Goal: Navigation & Orientation: Understand site structure

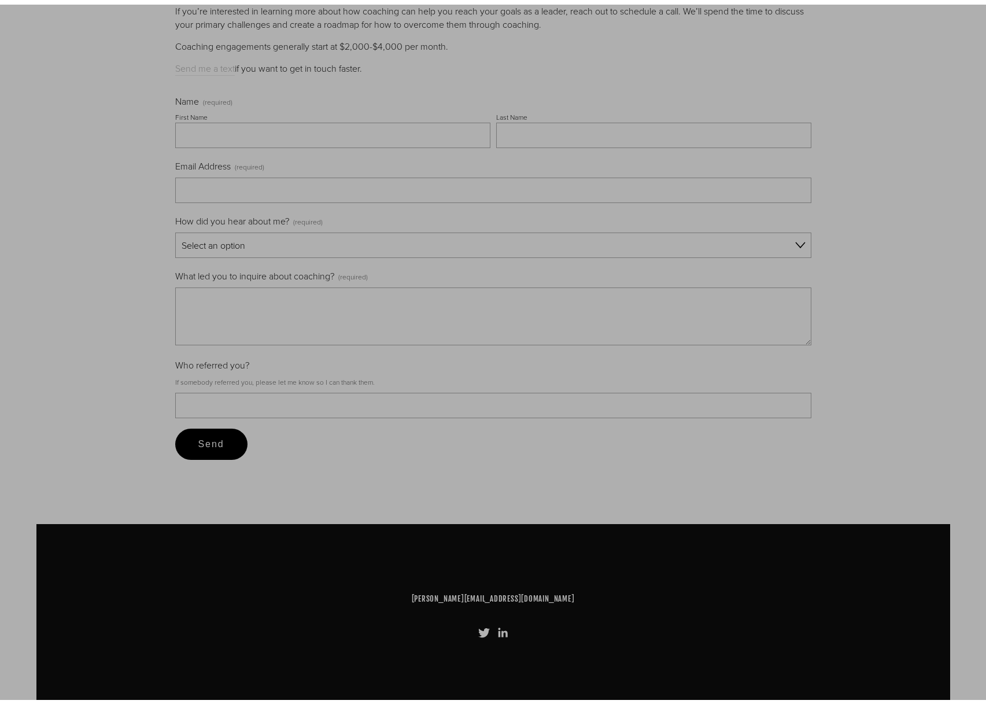
scroll to position [4764, 0]
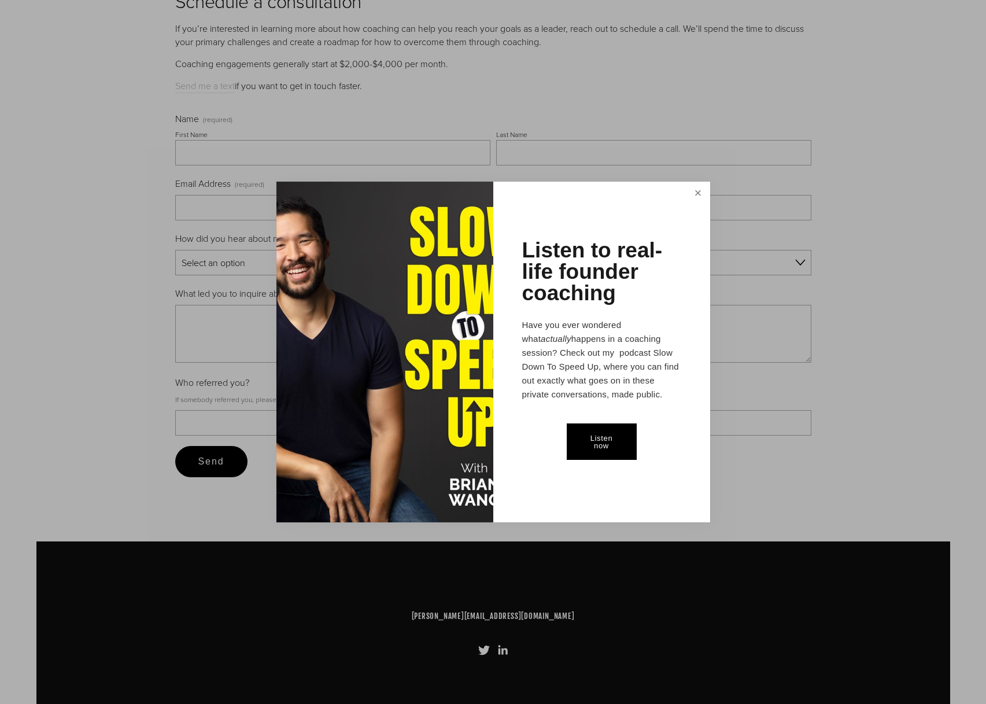
click at [698, 191] on link "Close" at bounding box center [698, 193] width 20 height 21
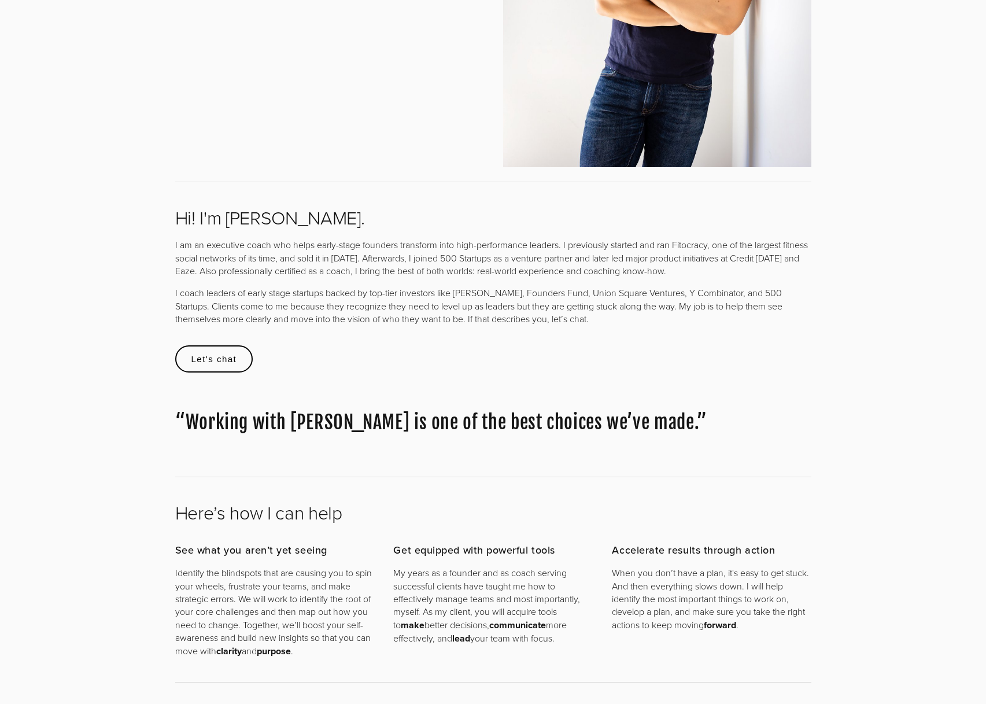
scroll to position [0, 0]
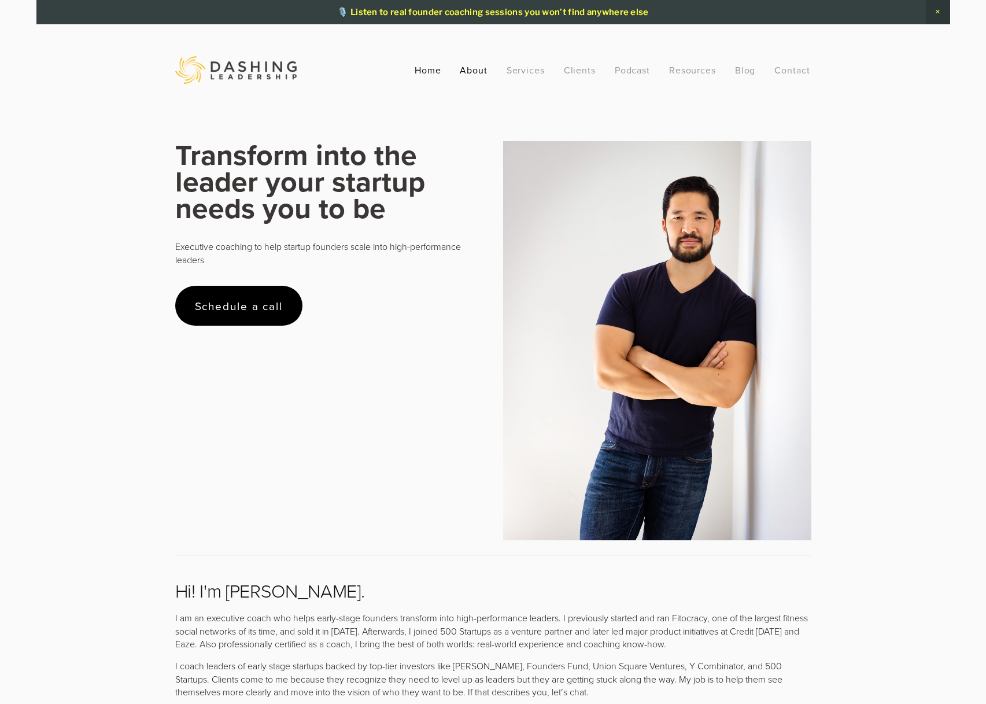
click at [480, 65] on link "About" at bounding box center [474, 70] width 28 height 21
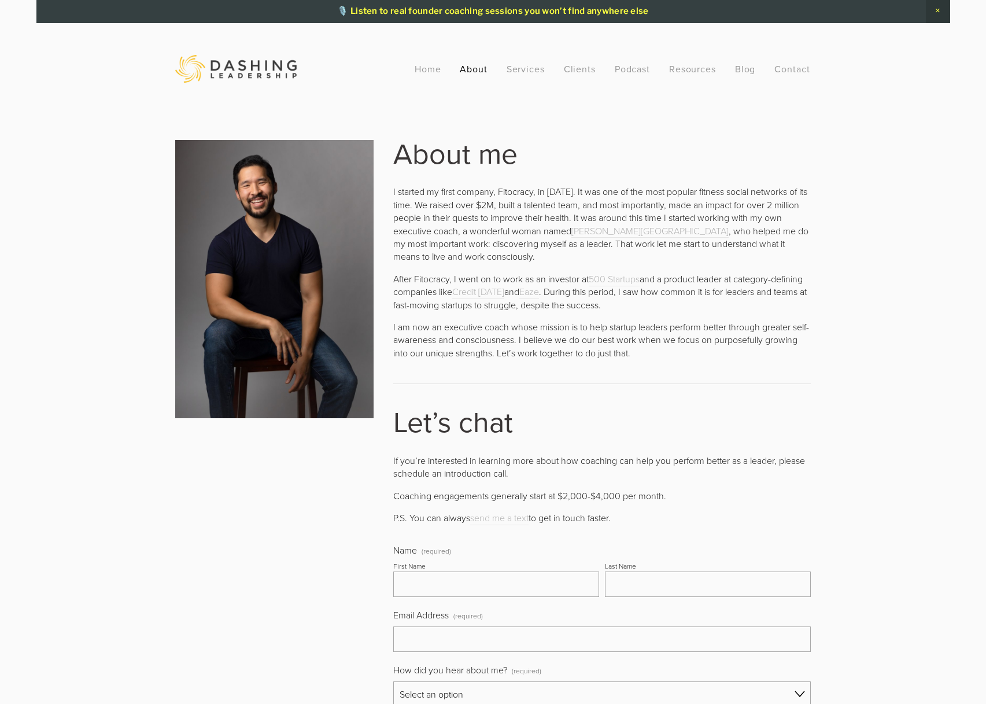
scroll to position [2, 0]
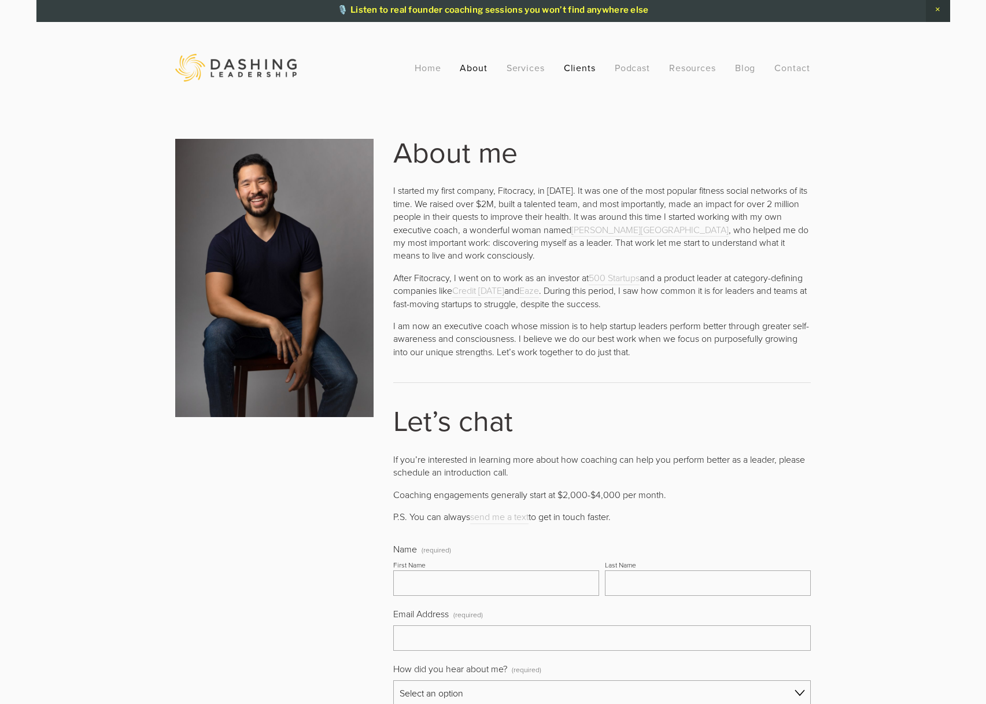
click at [588, 68] on link "Clients" at bounding box center [580, 67] width 32 height 21
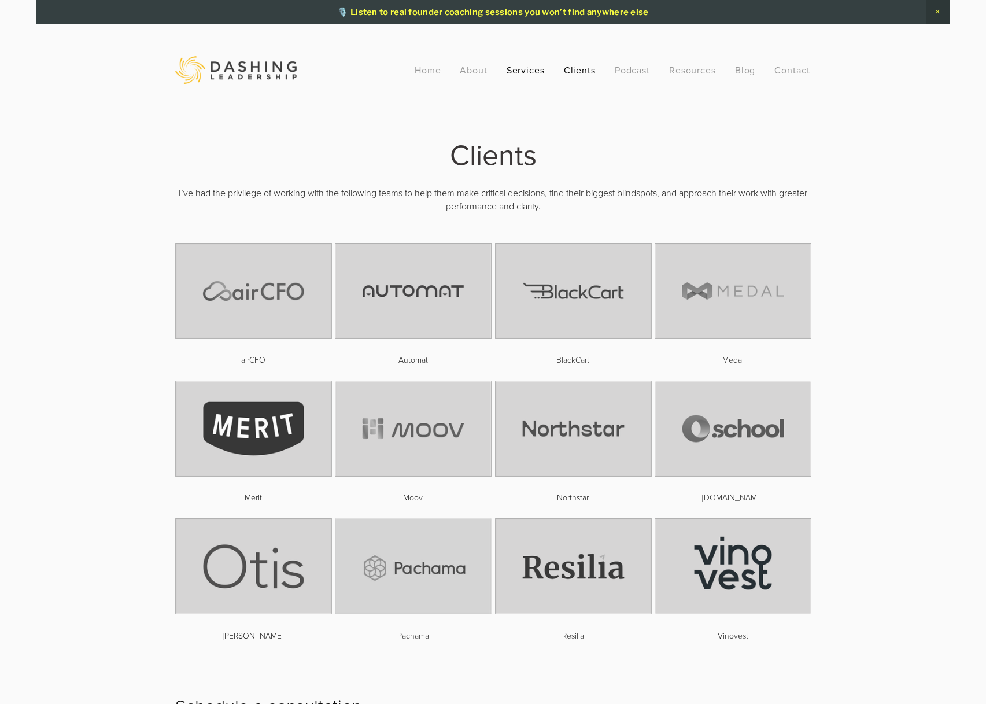
click at [529, 68] on link "Services" at bounding box center [526, 70] width 39 height 21
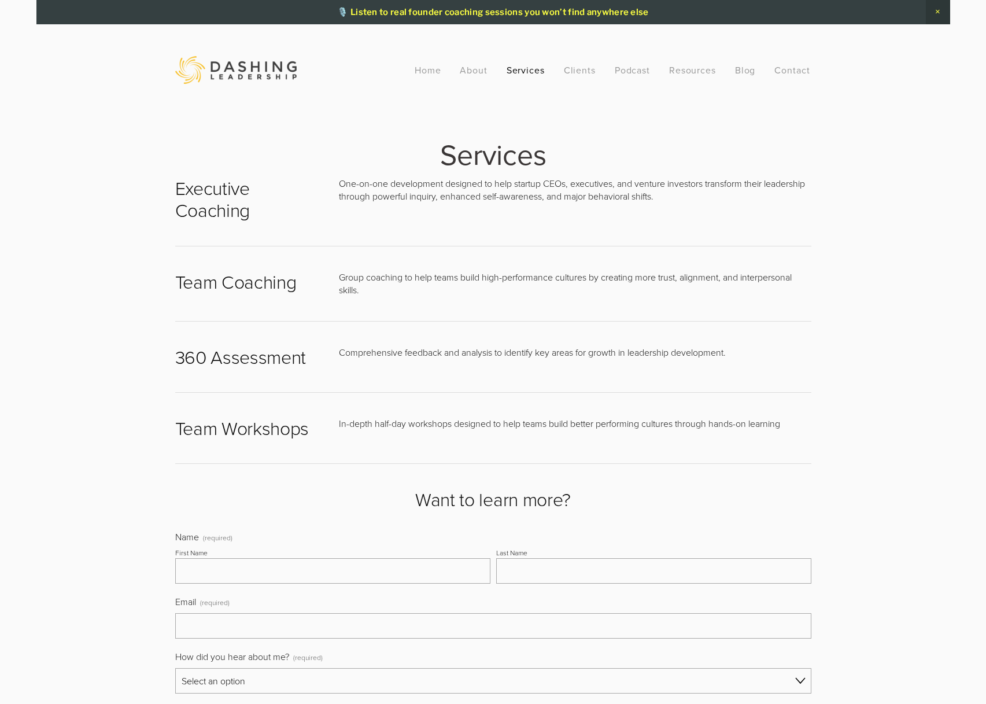
click at [493, 69] on div "Home About Services Clients Podcast Resources Recommended Reading Newsletter FA…" at bounding box center [612, 70] width 414 height 21
click at [483, 69] on link "About" at bounding box center [474, 70] width 28 height 21
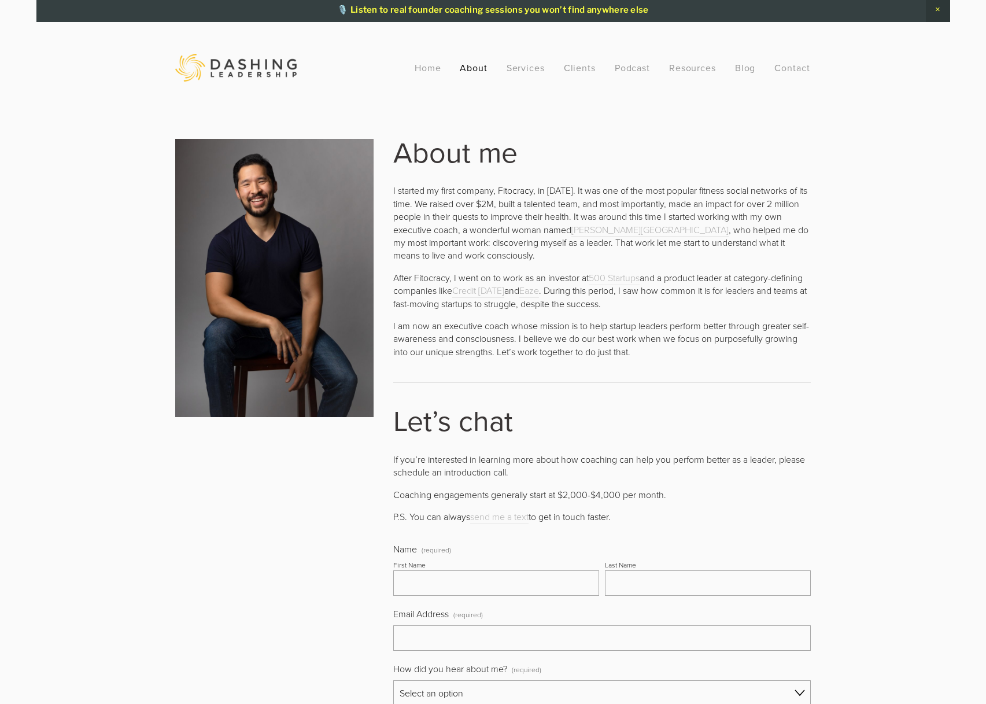
scroll to position [5, 0]
